Goal: Task Accomplishment & Management: Complete application form

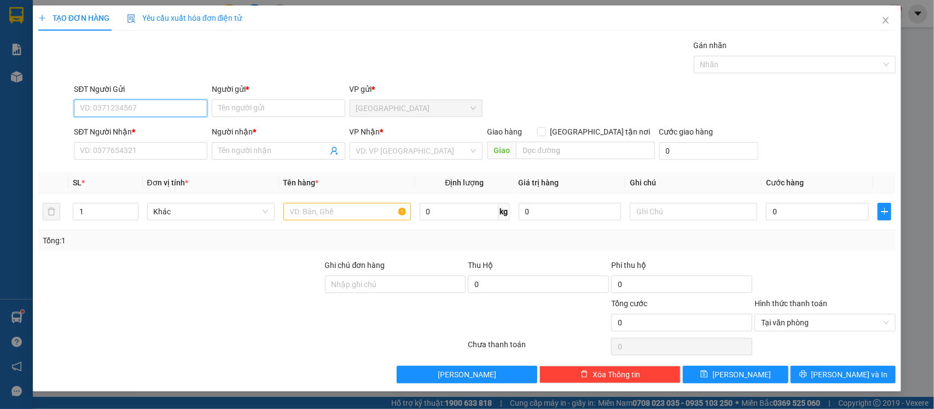
click at [159, 115] on input "SĐT Người Gửi" at bounding box center [141, 109] width 134 height 18
click at [160, 108] on input "SĐT Người Gửi" at bounding box center [141, 109] width 134 height 18
click at [150, 129] on div "0909492272 - TH" at bounding box center [140, 131] width 120 height 12
type input "0909492272"
type input "TH"
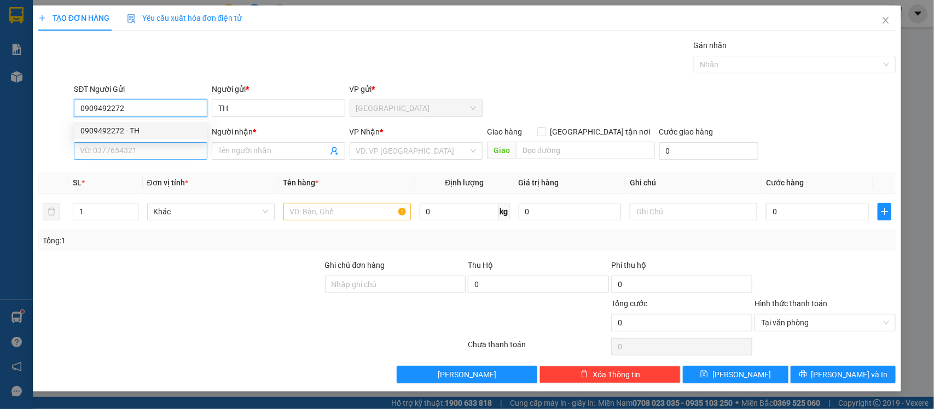
type input "0909492272"
click at [157, 152] on input "SĐT Người Nhận *" at bounding box center [141, 151] width 134 height 18
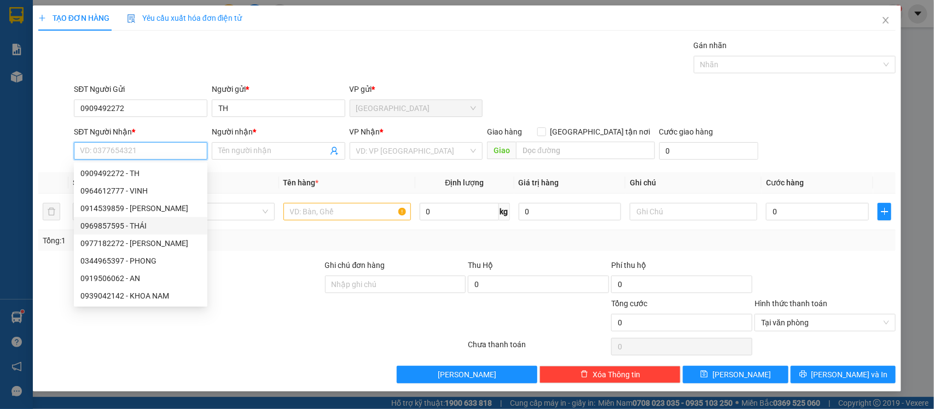
click at [152, 224] on div "0969857595 - THÁI" at bounding box center [140, 226] width 120 height 12
type input "0969857595"
type input "THÁI"
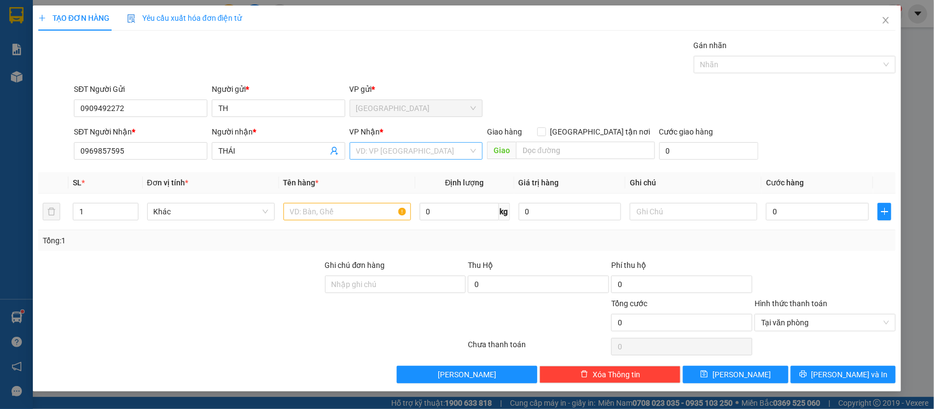
click at [377, 156] on input "search" at bounding box center [412, 151] width 113 height 16
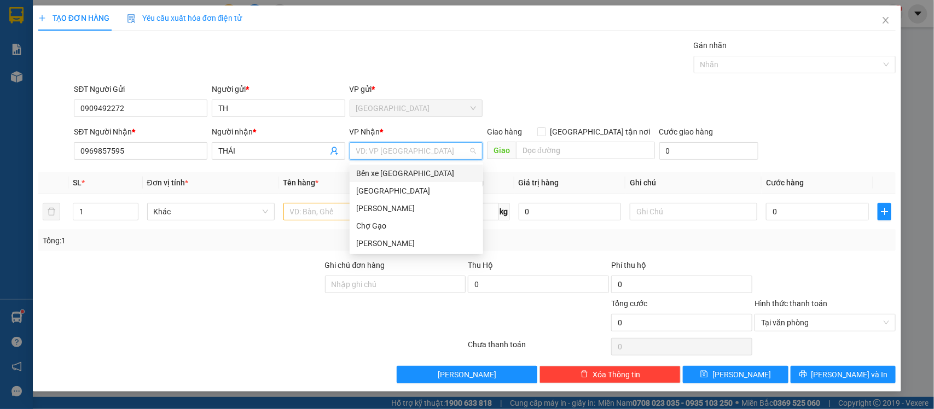
click at [372, 173] on div "Bến xe [GEOGRAPHIC_DATA]" at bounding box center [416, 173] width 120 height 12
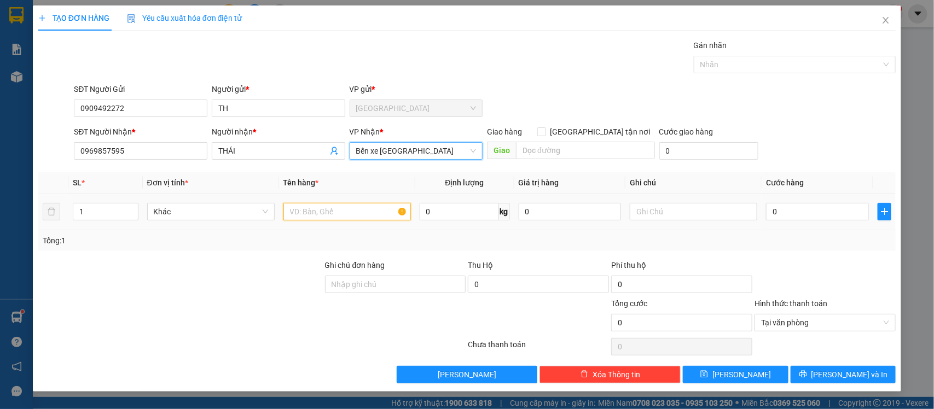
click at [311, 208] on input "text" at bounding box center [347, 212] width 128 height 18
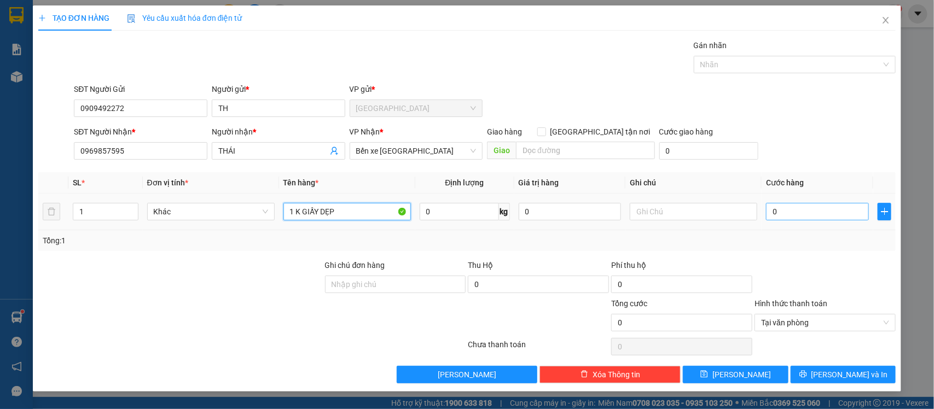
type input "1 K GIẤY DẸP"
click at [788, 207] on input "0" at bounding box center [817, 212] width 103 height 18
type input "2"
type input "25"
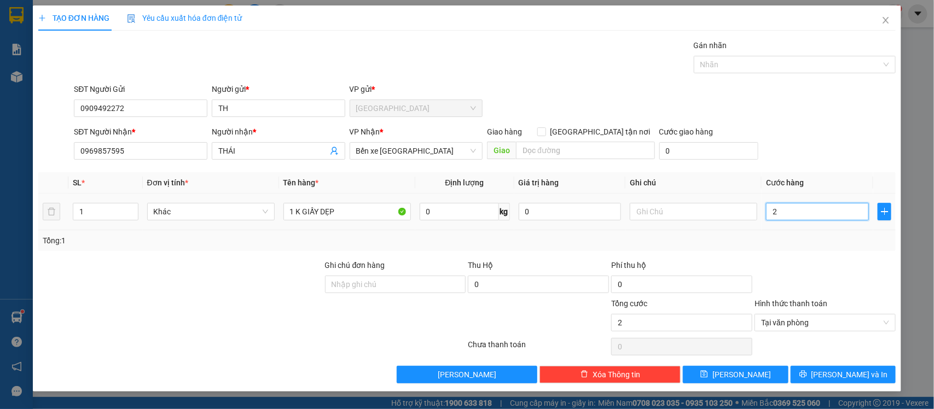
type input "25"
click at [893, 326] on div "Tại văn phòng" at bounding box center [825, 323] width 141 height 18
type input "25.000"
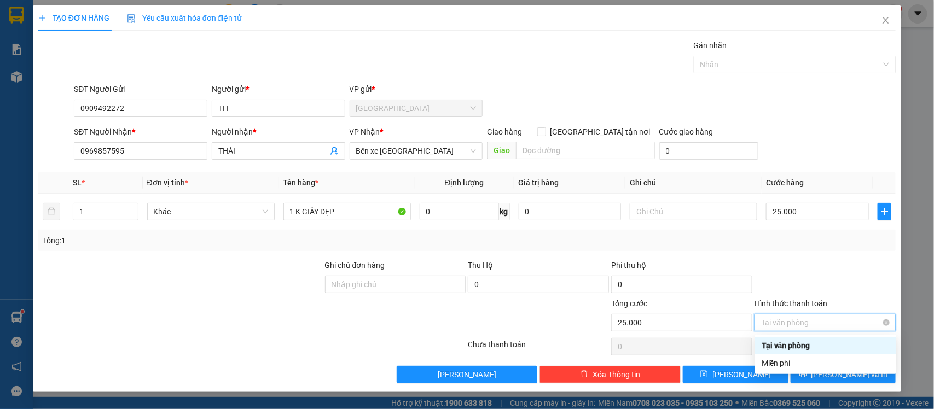
click at [890, 325] on div "Tại văn phòng" at bounding box center [825, 323] width 141 height 18
click at [868, 277] on div at bounding box center [825, 278] width 143 height 38
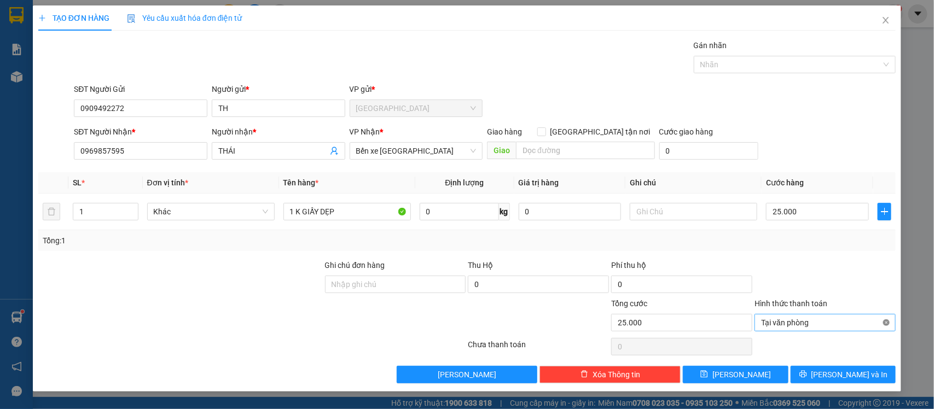
type input "25.000"
drag, startPoint x: 888, startPoint y: 326, endPoint x: 877, endPoint y: 330, distance: 11.8
click at [849, 378] on span "[PERSON_NAME] và In" at bounding box center [850, 375] width 77 height 12
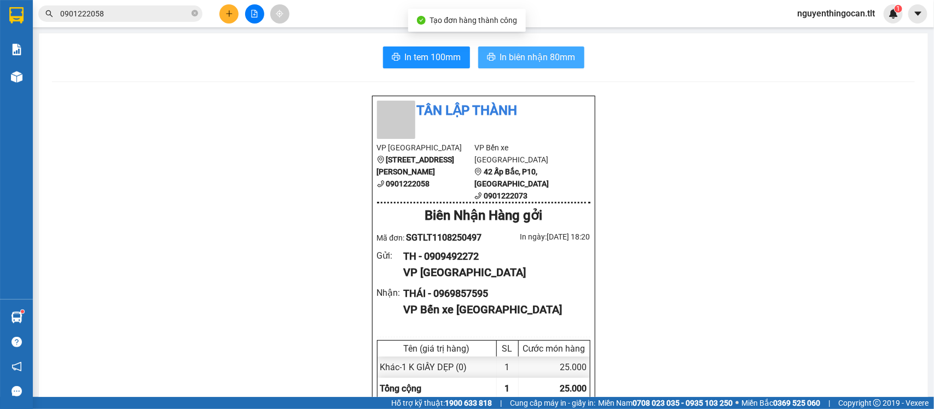
click at [542, 55] on span "In biên nhận 80mm" at bounding box center [538, 57] width 76 height 14
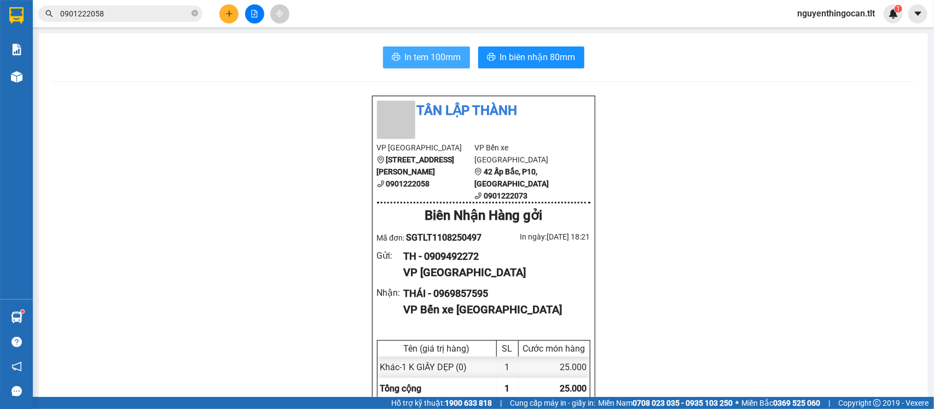
click at [422, 54] on span "In tem 100mm" at bounding box center [433, 57] width 56 height 14
